Goal: Use online tool/utility: Use online tool/utility

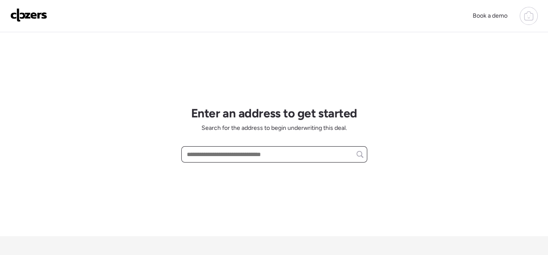
click at [227, 156] on input "text" at bounding box center [274, 155] width 178 height 12
paste input "**********"
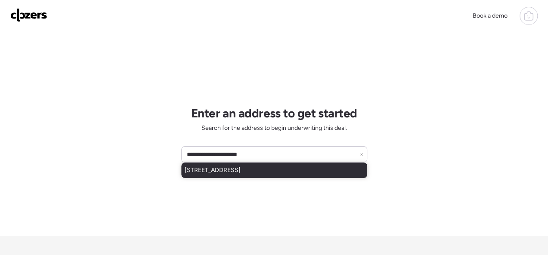
click at [241, 167] on span "[STREET_ADDRESS]" at bounding box center [213, 170] width 56 height 9
type input "**********"
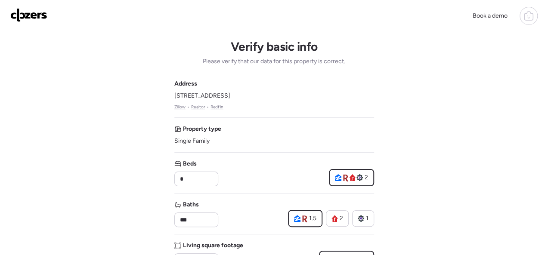
click at [218, 95] on span "[STREET_ADDRESS]" at bounding box center [202, 96] width 56 height 9
copy span "[STREET_ADDRESS]"
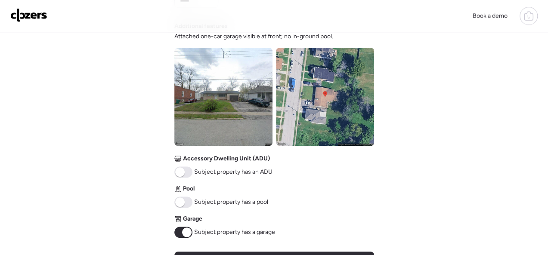
scroll to position [431, 0]
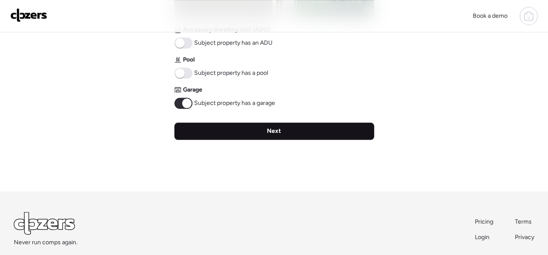
click at [276, 134] on span "Next" at bounding box center [274, 131] width 14 height 9
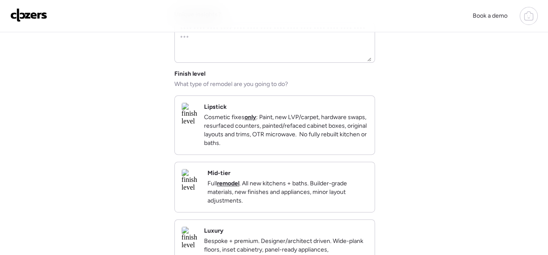
scroll to position [172, 0]
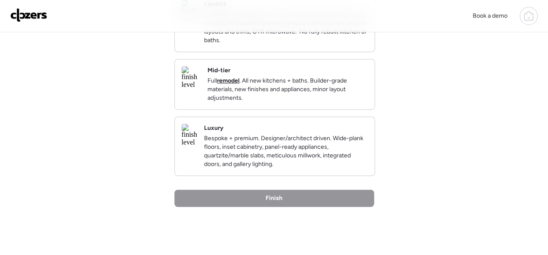
click at [345, 80] on div "Mid-tier Full remodel . All new kitchens + baths. Builder-grade materials, new …" at bounding box center [288, 84] width 160 height 36
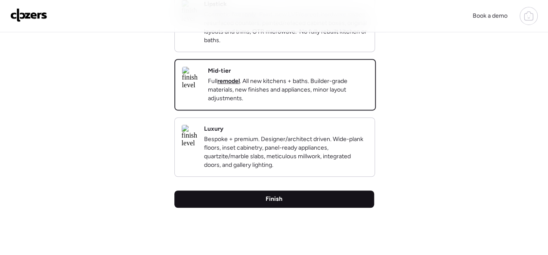
click at [290, 208] on div "Finish" at bounding box center [274, 199] width 200 height 17
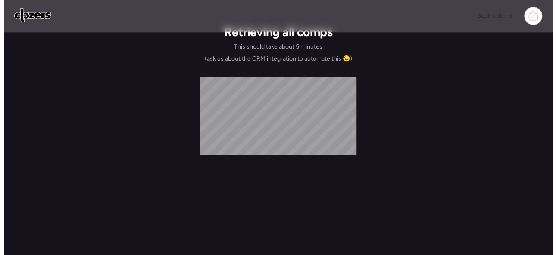
scroll to position [0, 0]
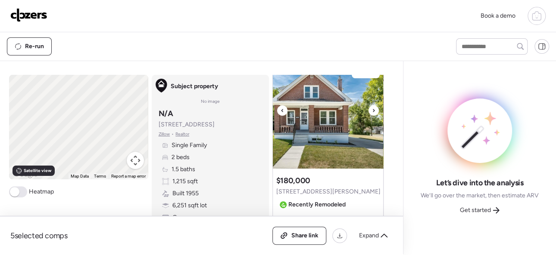
scroll to position [43, 0]
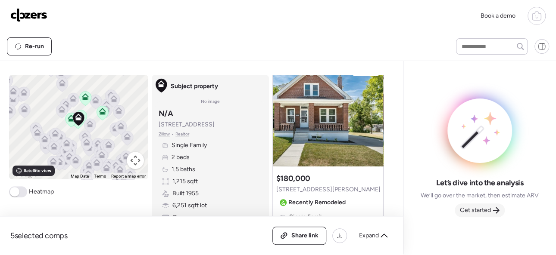
click at [479, 206] on span "Get started" at bounding box center [474, 210] width 31 height 9
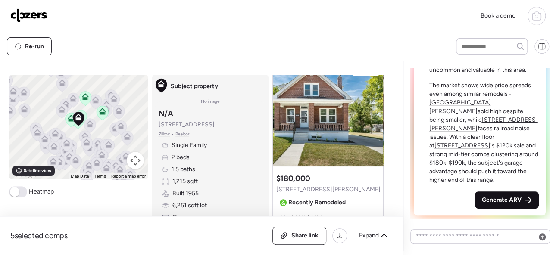
click at [483, 196] on span "Generate ARV" at bounding box center [501, 200] width 40 height 9
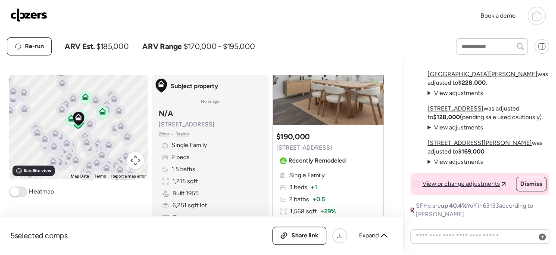
scroll to position [474, 0]
